Goal: Book appointment/travel/reservation

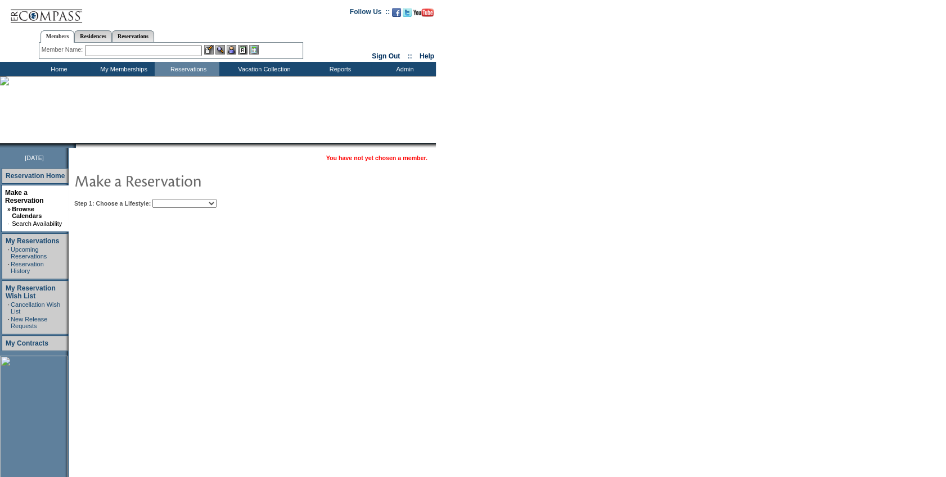
click at [191, 202] on select "Beach Leisure Metropolitan Mountain OIAL for Adventure OIAL for Couples OIAL fo…" at bounding box center [184, 203] width 64 height 9
select select "Beach"
click at [172, 199] on select "Beach Leisure Metropolitan Mountain OIAL for Adventure OIAL for Couples OIAL fo…" at bounding box center [184, 203] width 64 height 9
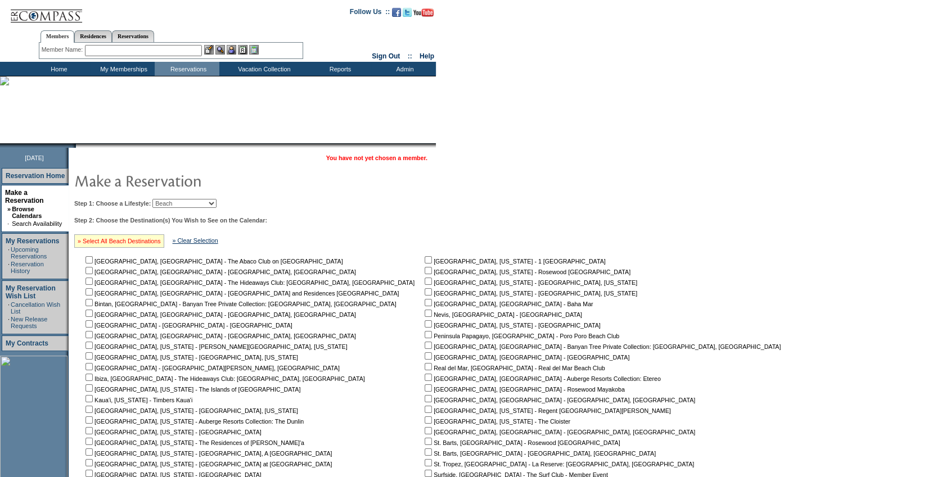
click at [140, 239] on link "» Select All Beach Destinations" at bounding box center [119, 241] width 83 height 7
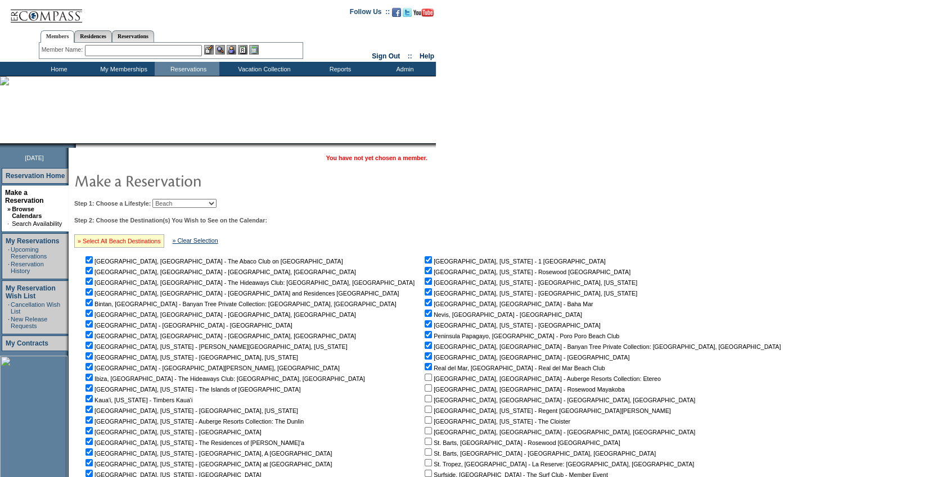
checkbox input "true"
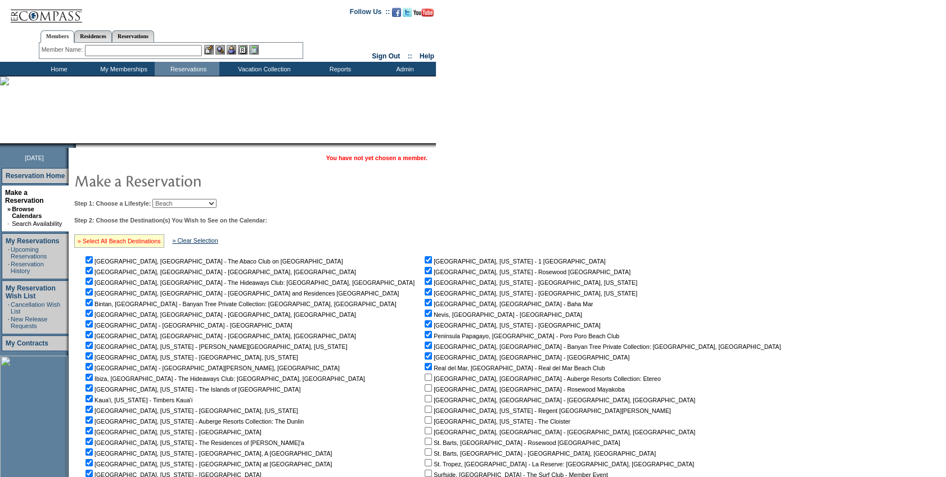
checkbox input "true"
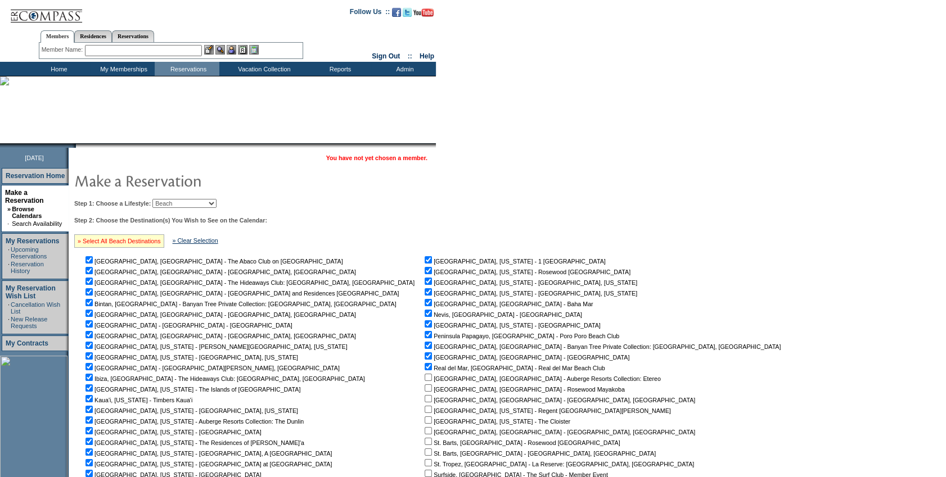
checkbox input "true"
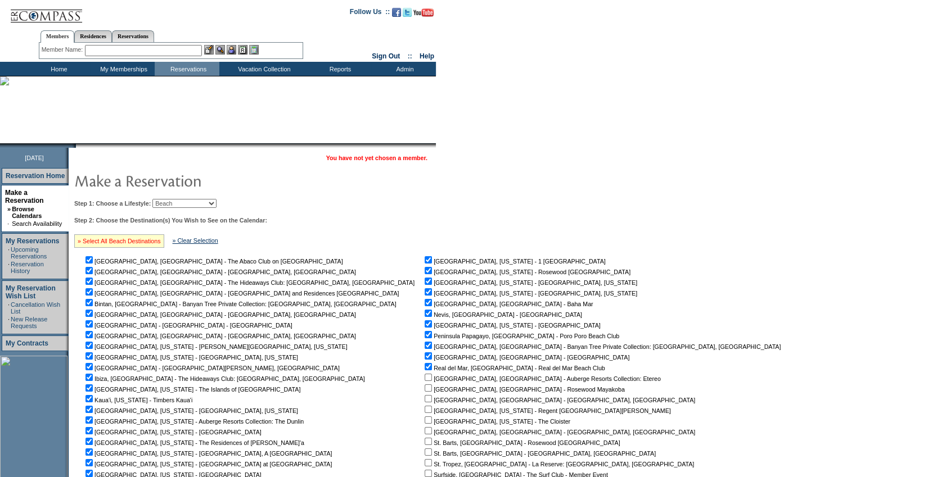
checkbox input "true"
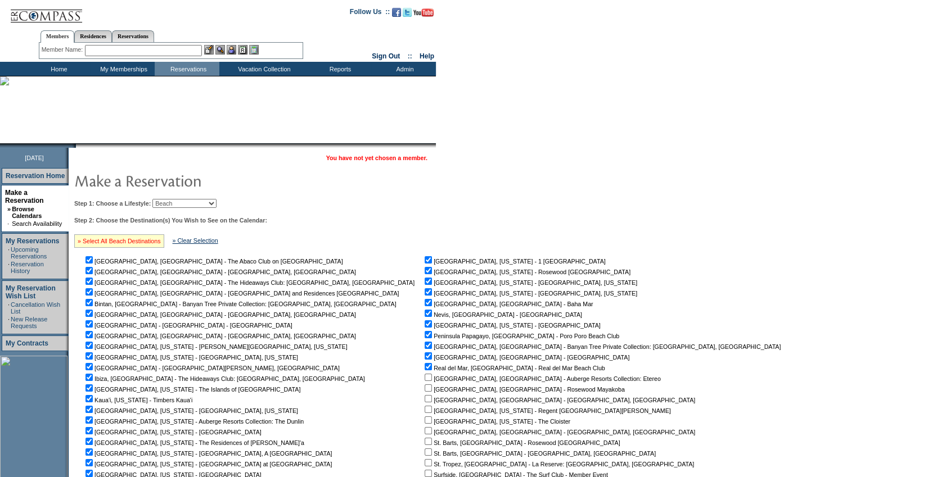
checkbox input "true"
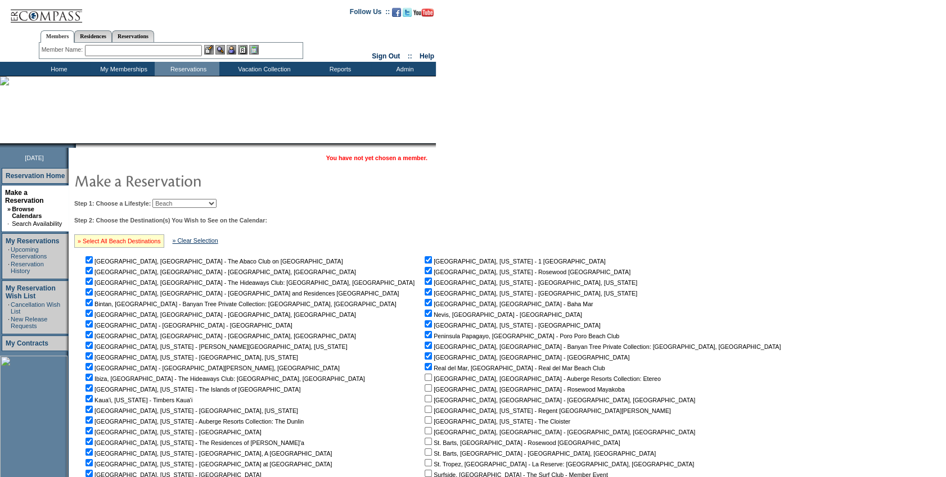
checkbox input "true"
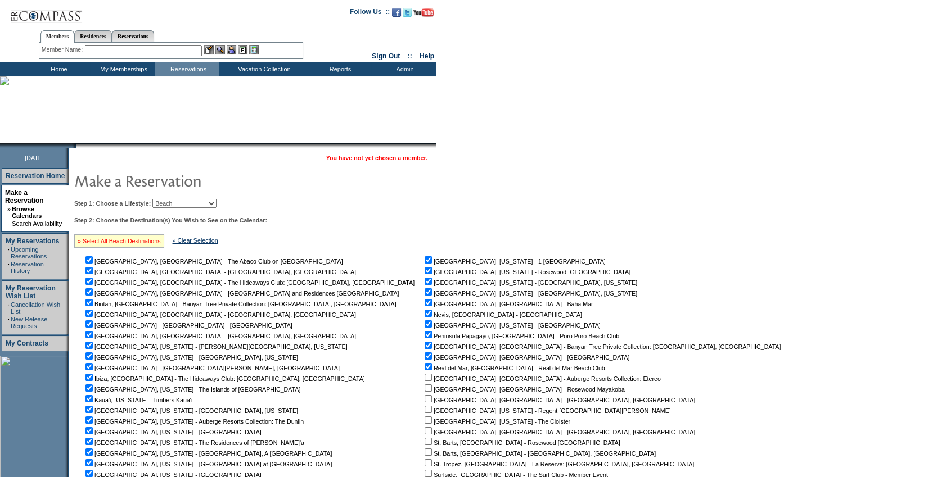
checkbox input "true"
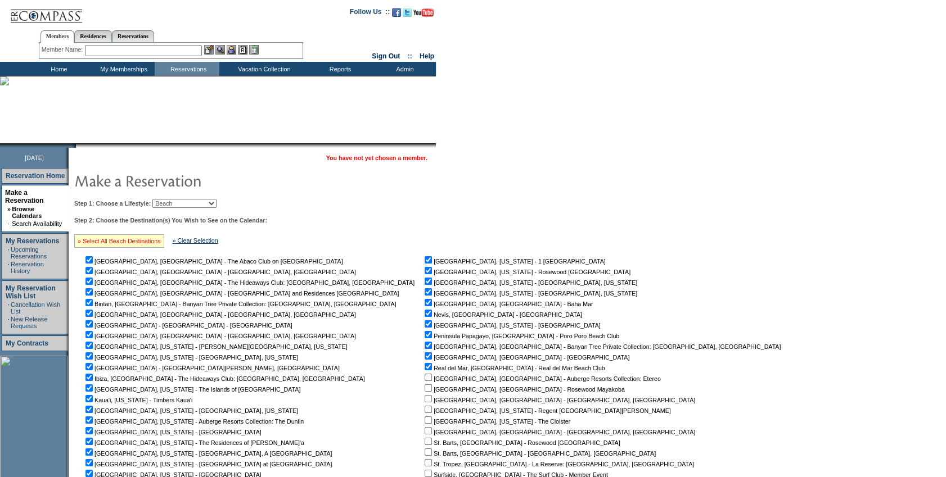
checkbox input "true"
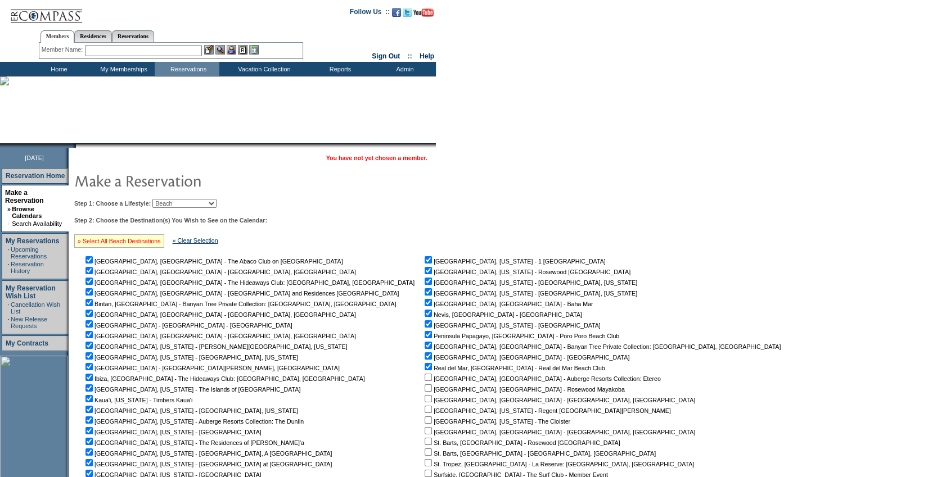
checkbox input "true"
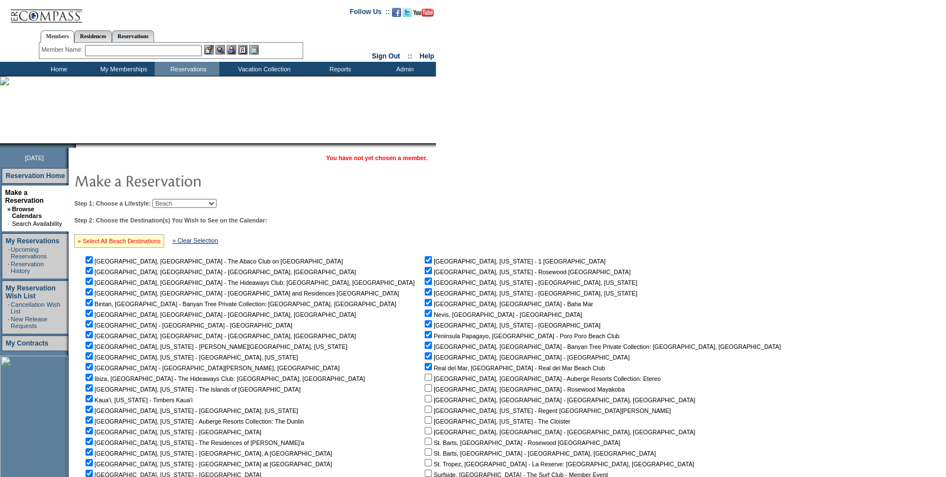
checkbox input "true"
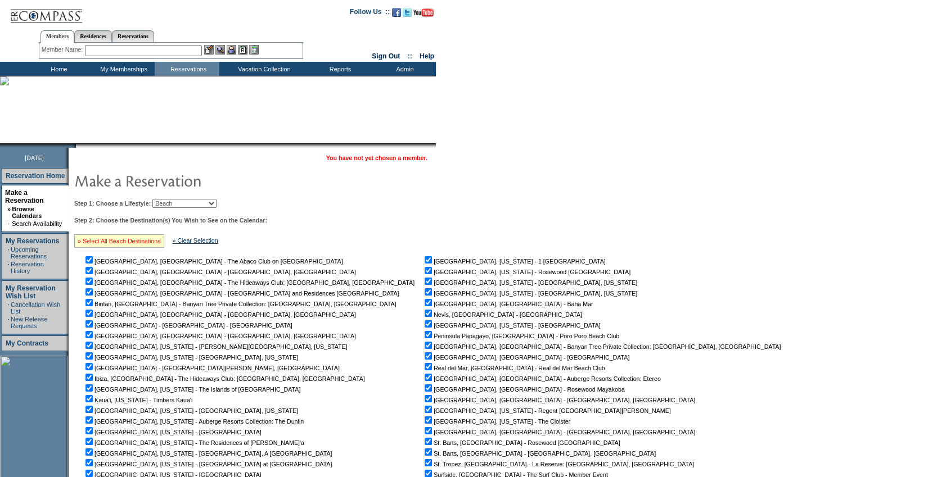
checkbox input "true"
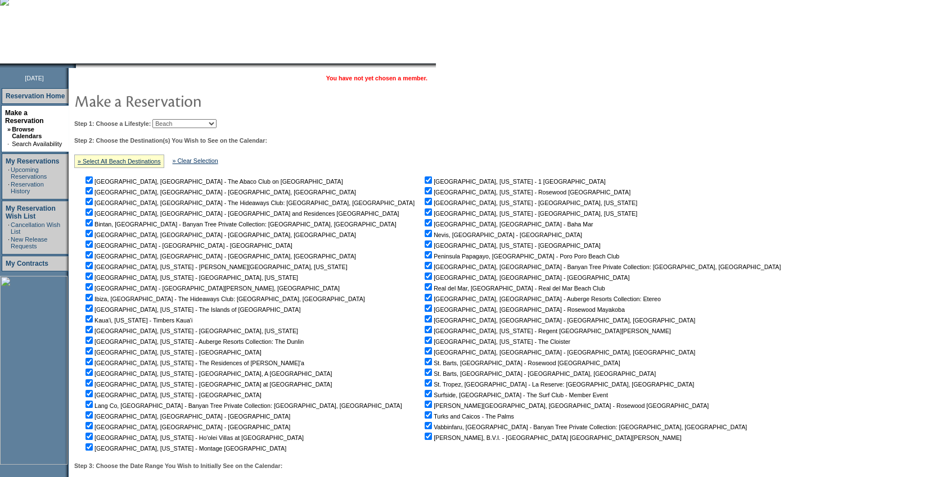
scroll to position [192, 0]
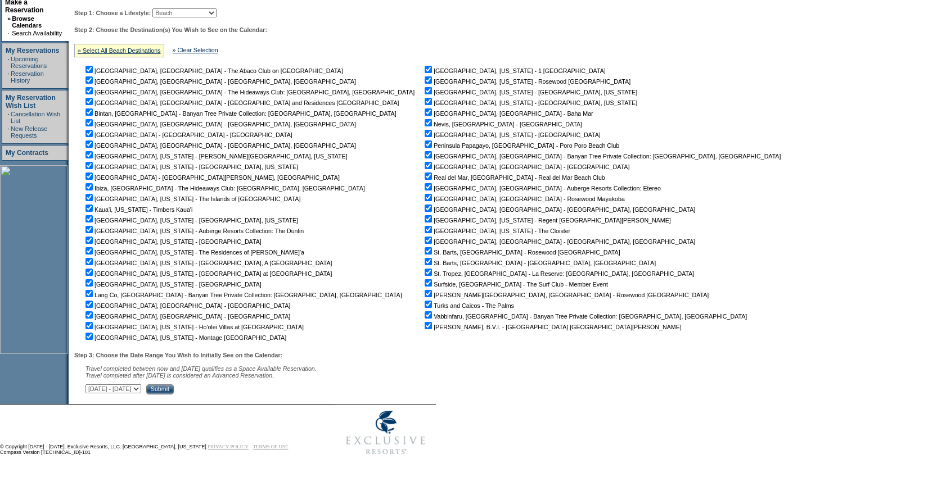
click at [141, 391] on select "[DATE] - [DATE] [DATE] - [DATE] [DATE] - [DATE] [DATE] - [DATE] [DATE] - [DATE]…" at bounding box center [113, 389] width 56 height 9
select select "[DATE]|[DATE]"
click at [91, 385] on select "[DATE] - [DATE] [DATE] - [DATE] [DATE] - [DATE] [DATE] - [DATE] [DATE] - [DATE]…" at bounding box center [113, 389] width 56 height 9
click at [174, 390] on input "Submit" at bounding box center [160, 390] width 28 height 10
